Goal: Find specific page/section: Find specific page/section

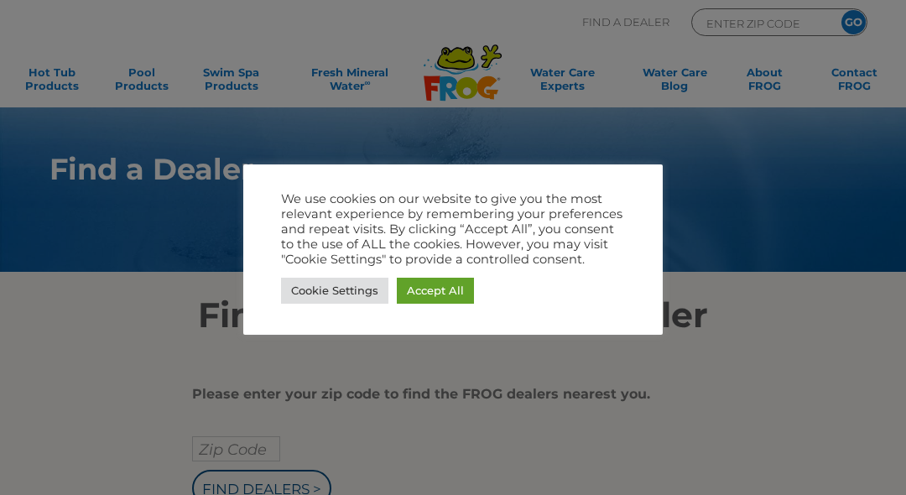
click at [436, 293] on link "Accept All" at bounding box center [435, 291] width 77 height 26
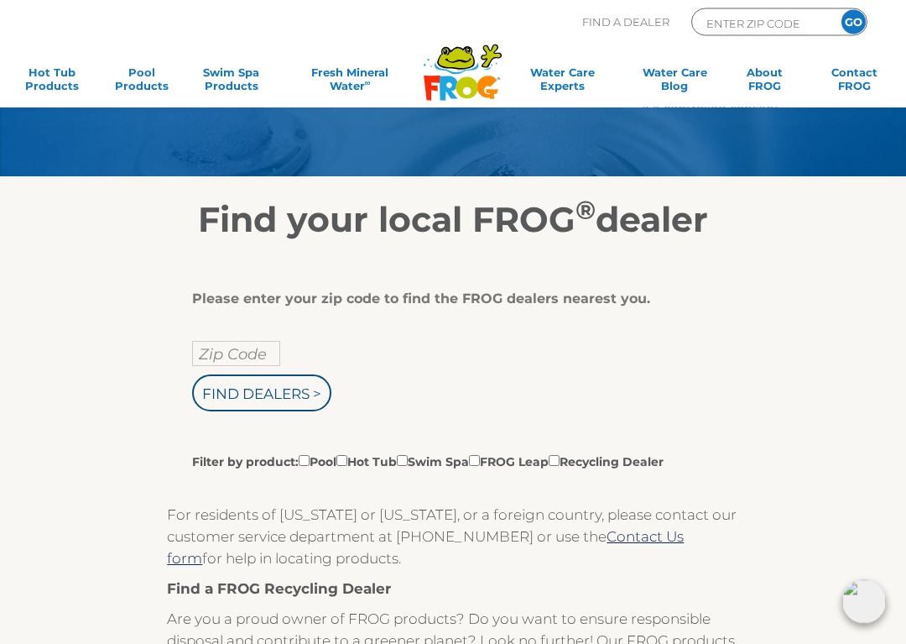
scroll to position [96, 0]
click at [246, 352] on input "Zip Code" at bounding box center [236, 353] width 88 height 25
type input "Zip Code"
click at [242, 353] on input "text" at bounding box center [236, 353] width 88 height 25
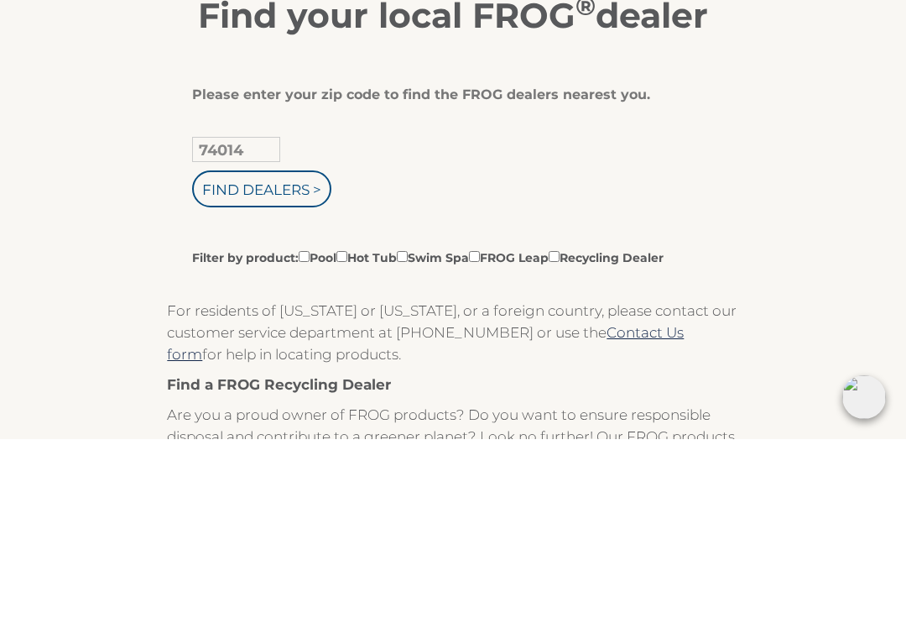
type input "74014"
click at [301, 375] on input "Find Dealers >" at bounding box center [261, 393] width 139 height 37
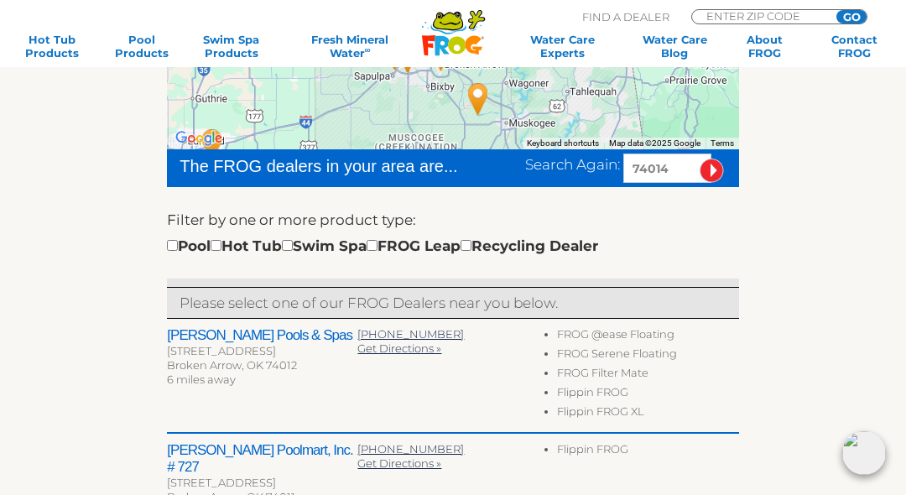
scroll to position [374, 0]
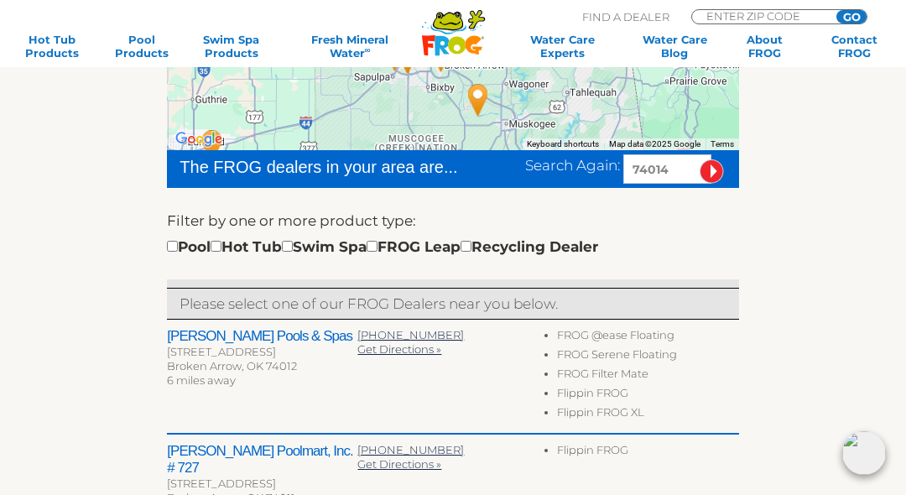
click at [174, 248] on input "checkbox" at bounding box center [172, 246] width 11 height 11
checkbox input "true"
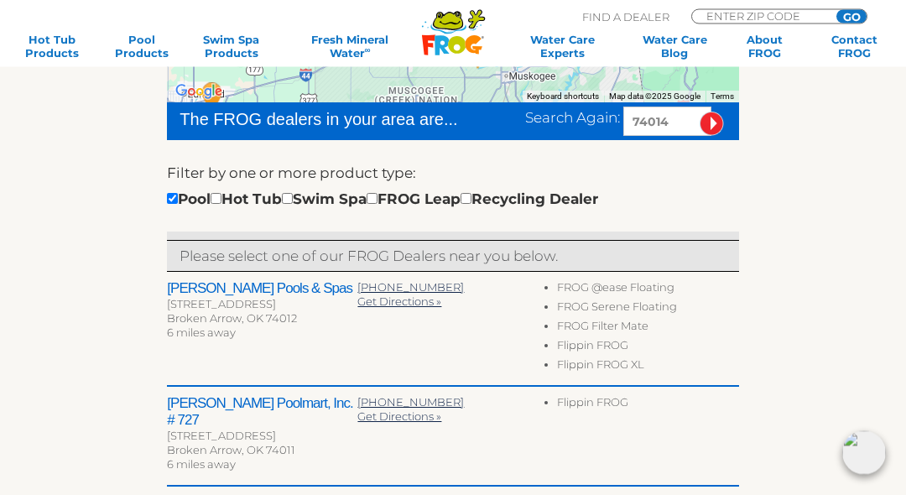
scroll to position [419, 0]
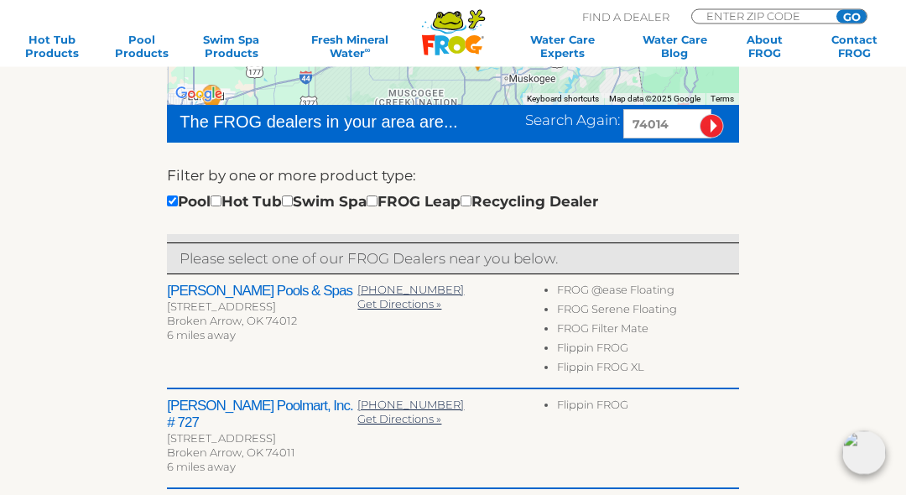
click at [222, 198] on input "checkbox" at bounding box center [216, 201] width 11 height 11
checkbox input "true"
